Goal: Task Accomplishment & Management: Use online tool/utility

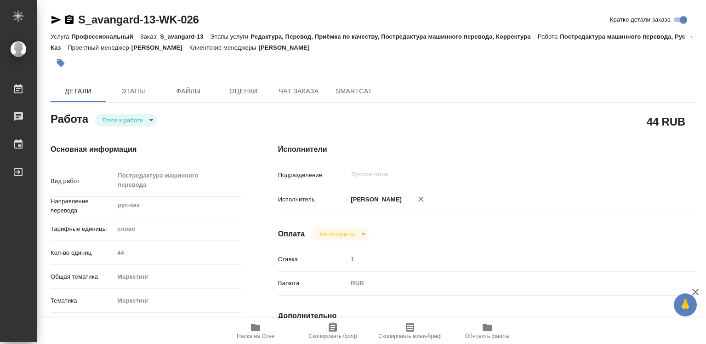
type textarea "x"
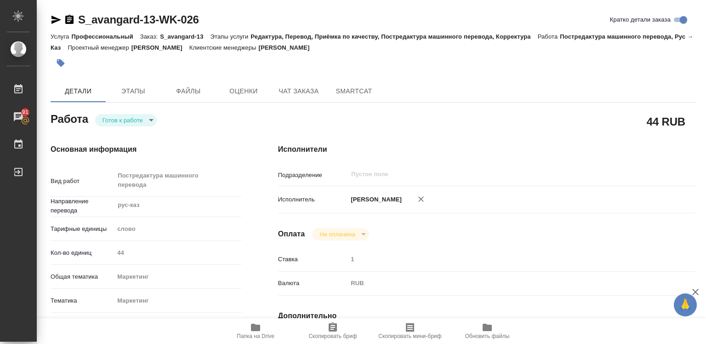
type textarea "x"
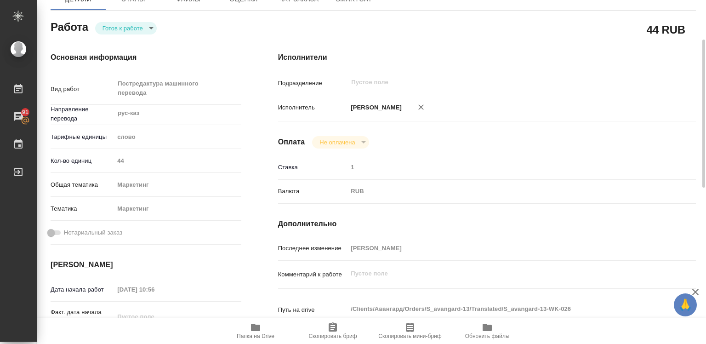
type textarea "x"
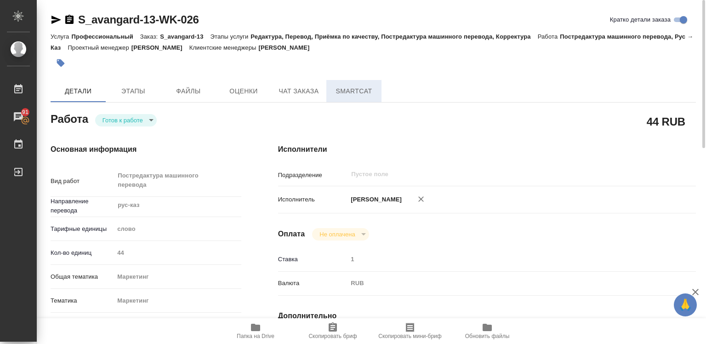
click at [343, 92] on span "SmartCat" at bounding box center [354, 91] width 44 height 11
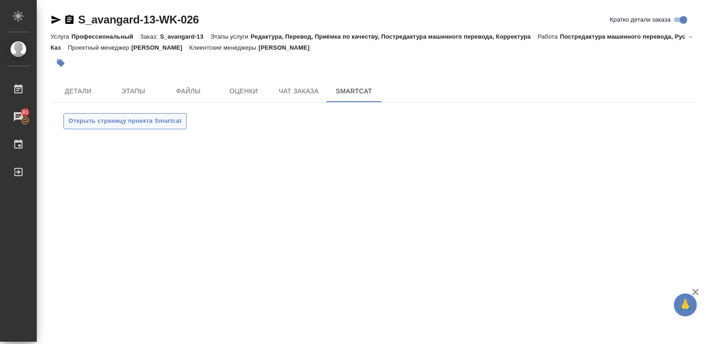
click at [156, 125] on span "Открыть страницу проекта Smartcat" at bounding box center [125, 121] width 113 height 11
